Goal: Task Accomplishment & Management: Complete application form

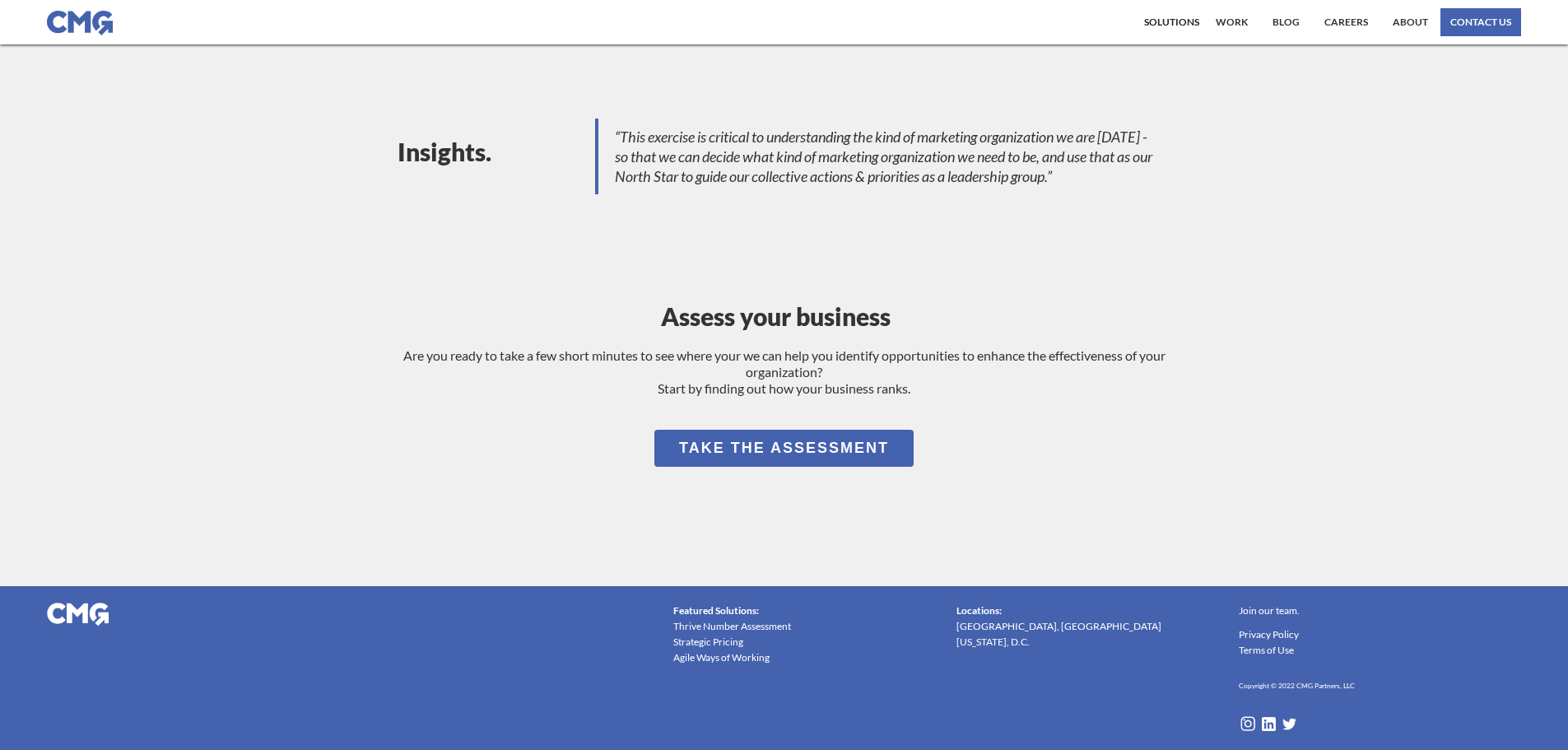
scroll to position [1453, 0]
click at [862, 459] on link "Take the Assessment" at bounding box center [784, 447] width 259 height 37
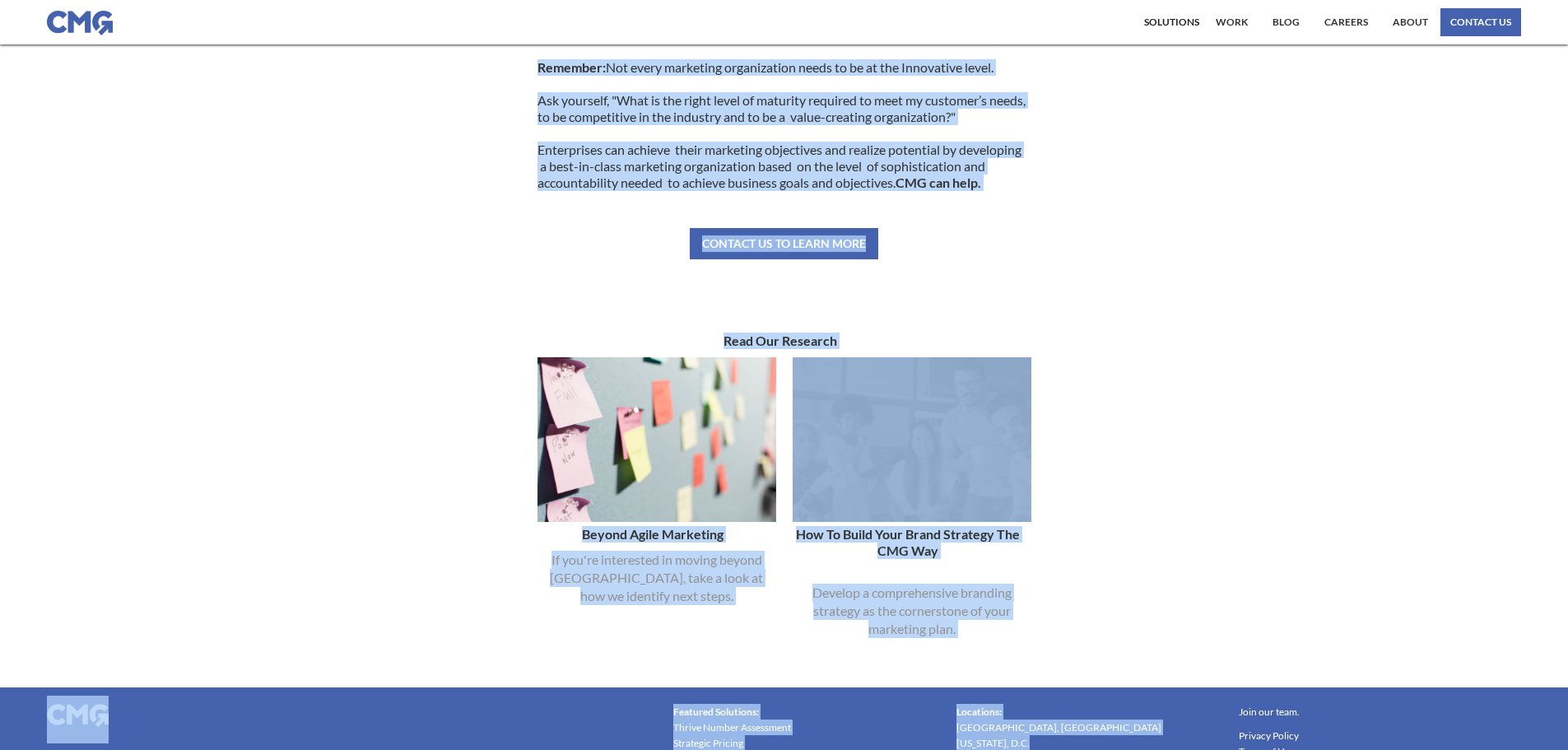
scroll to position [867, 0]
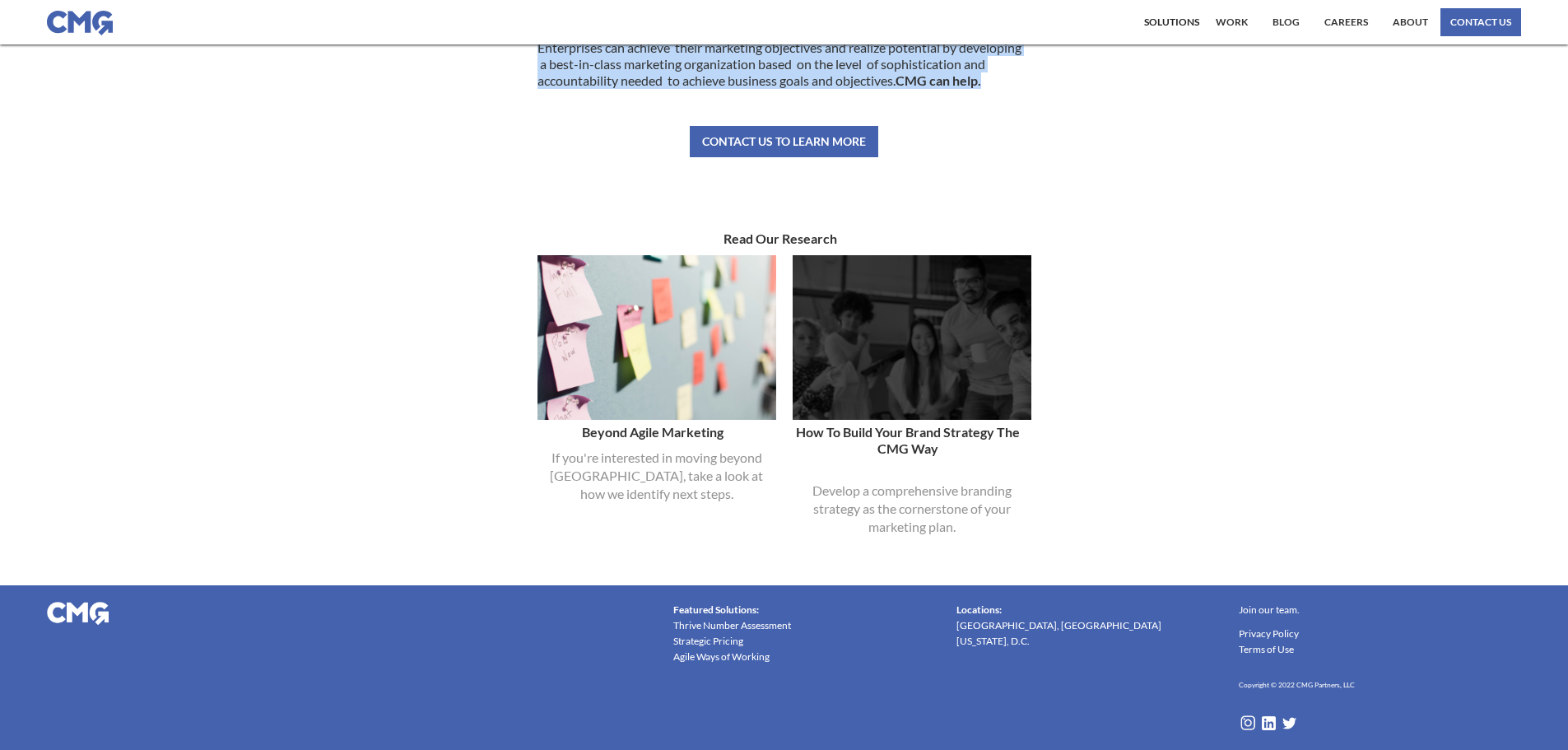
drag, startPoint x: 594, startPoint y: 68, endPoint x: 1042, endPoint y: 89, distance: 448.5
copy div "Lore Ipsumdolo Sitametconse Ad Elitseddoeius Tempori Ut La Etdol Magn Aliq Enim…"
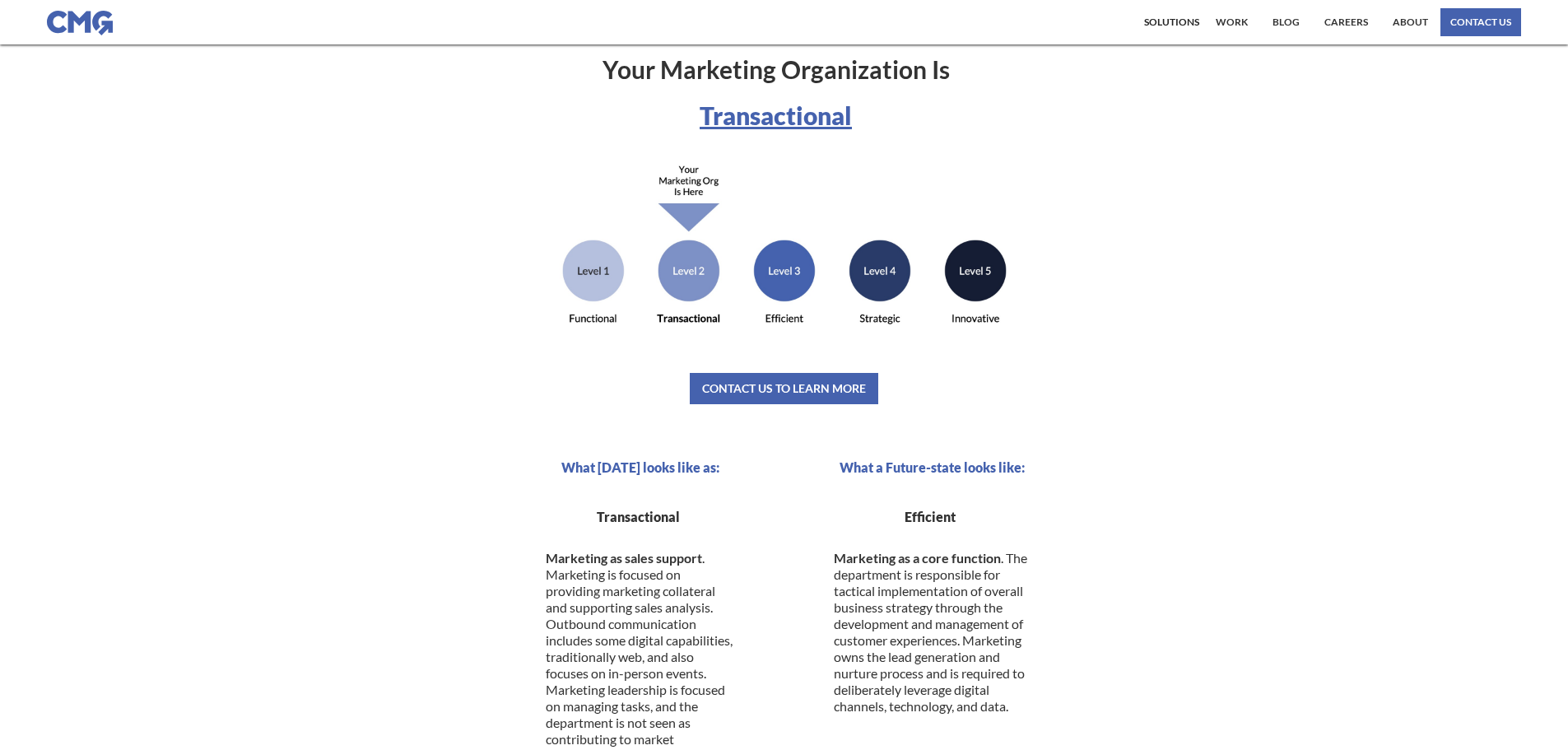
scroll to position [0, 0]
